Goal: Find specific page/section: Find specific page/section

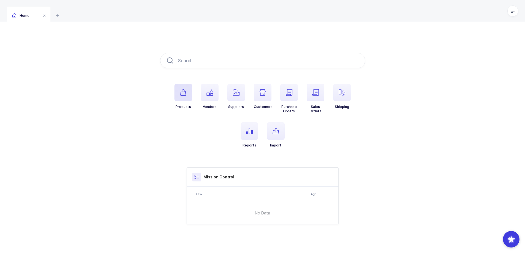
click at [186, 90] on span "button" at bounding box center [183, 93] width 18 height 18
click at [187, 95] on span "button" at bounding box center [183, 93] width 18 height 18
